Goal: Task Accomplishment & Management: Manage account settings

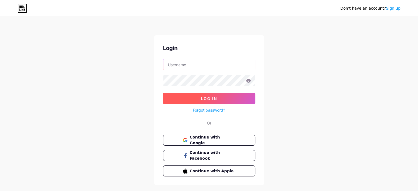
type input "[EMAIL_ADDRESS][DOMAIN_NAME]"
click at [219, 98] on button "Log In" at bounding box center [209, 98] width 92 height 11
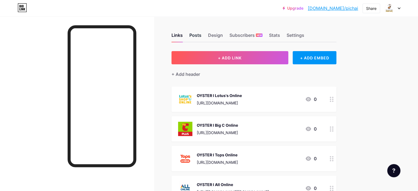
click at [202, 35] on div "Posts" at bounding box center [196, 37] width 12 height 10
click at [223, 36] on div "Design" at bounding box center [215, 37] width 15 height 10
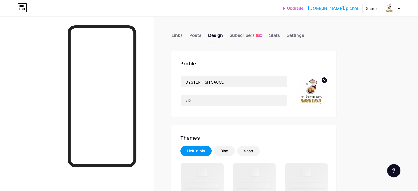
click at [328, 86] on img at bounding box center [312, 92] width 32 height 32
click at [328, 78] on circle at bounding box center [325, 80] width 6 height 6
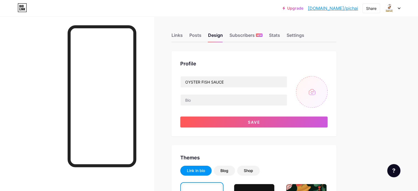
click at [328, 88] on input "file" at bounding box center [312, 92] width 32 height 32
type input "C:\fakepath\OYSTER LIGHT_01.png"
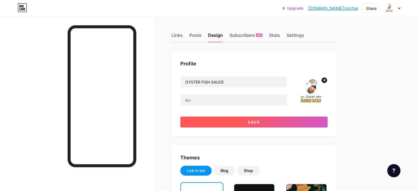
click at [321, 124] on button "Save" at bounding box center [253, 122] width 147 height 11
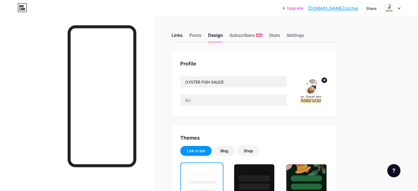
click at [183, 37] on div "Links" at bounding box center [177, 37] width 11 height 10
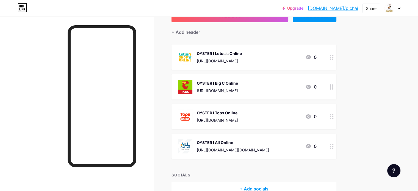
scroll to position [73, 0]
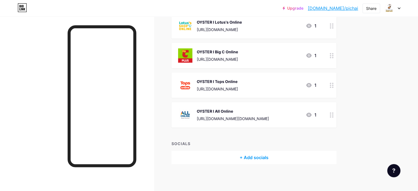
click at [193, 114] on img at bounding box center [185, 115] width 14 height 14
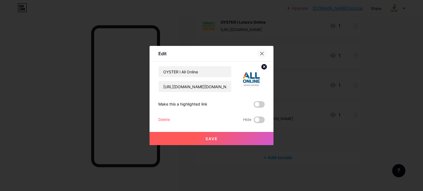
click at [260, 51] on div at bounding box center [262, 54] width 10 height 10
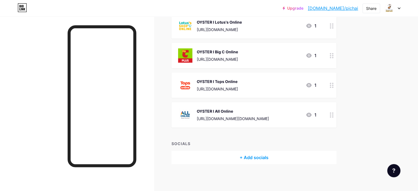
click at [290, 155] on div "+ Add socials" at bounding box center [254, 157] width 165 height 13
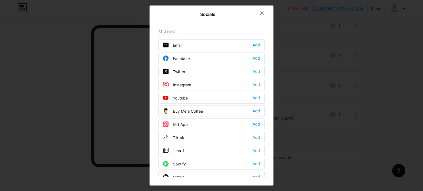
click at [256, 60] on div "Add" at bounding box center [255, 59] width 7 height 6
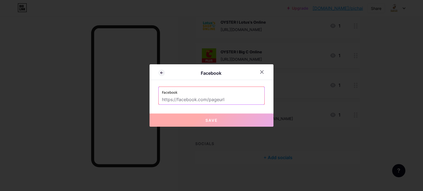
click at [187, 93] on label "Facebook" at bounding box center [211, 91] width 99 height 8
click at [193, 103] on input "text" at bounding box center [211, 99] width 99 height 9
paste input "[URL][DOMAIN_NAME]"
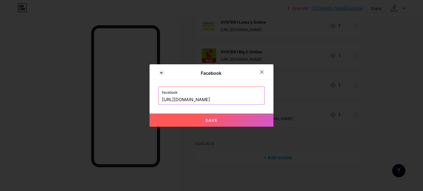
type input "[URL][DOMAIN_NAME]"
click at [212, 123] on button "Save" at bounding box center [211, 120] width 124 height 13
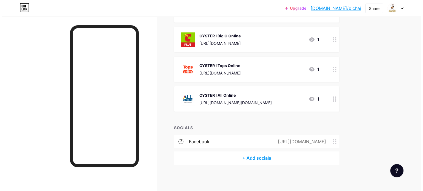
scroll to position [90, 0]
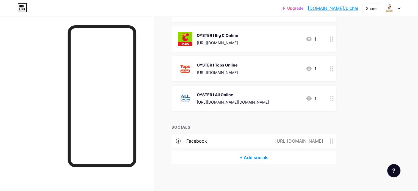
click at [269, 158] on div "+ Add socials" at bounding box center [254, 157] width 165 height 13
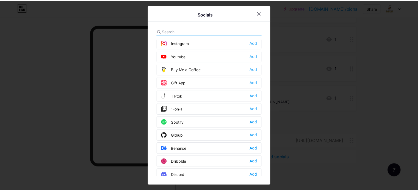
scroll to position [0, 0]
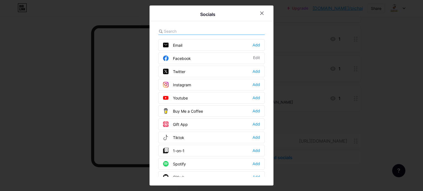
click at [383, 61] on div at bounding box center [211, 95] width 423 height 191
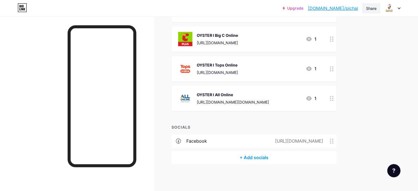
click at [370, 10] on div "Share" at bounding box center [371, 9] width 10 height 6
click at [341, 29] on div "Copy link" at bounding box center [339, 28] width 82 height 13
click at [360, 121] on div "Links Posts Design Subscribers NEW Stats Settings + ADD LINK + ADD EMBED + Add …" at bounding box center [180, 59] width 360 height 265
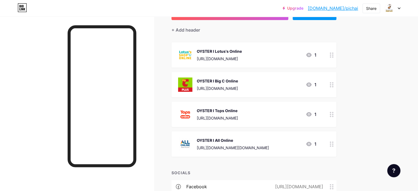
scroll to position [35, 0]
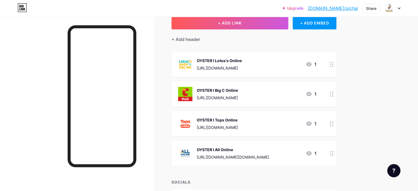
click at [269, 154] on div "OYSTER l All Online [URL][DOMAIN_NAME][DOMAIN_NAME]" at bounding box center [233, 153] width 72 height 14
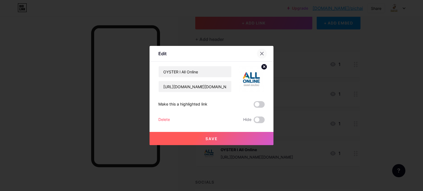
click at [260, 55] on icon at bounding box center [261, 53] width 4 height 4
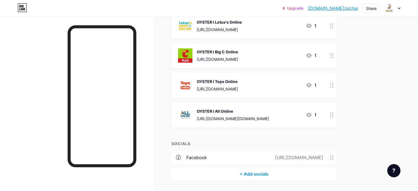
scroll to position [90, 0]
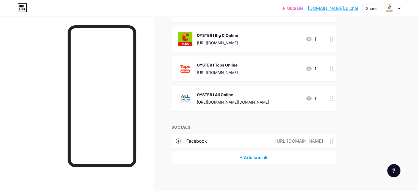
click at [154, 132] on div at bounding box center [77, 112] width 154 height 191
click at [193, 165] on div "Links Posts Design Subscribers NEW Stats Settings + ADD LINK + ADD EMBED + Add …" at bounding box center [180, 59] width 360 height 265
